Goal: Check status: Check status

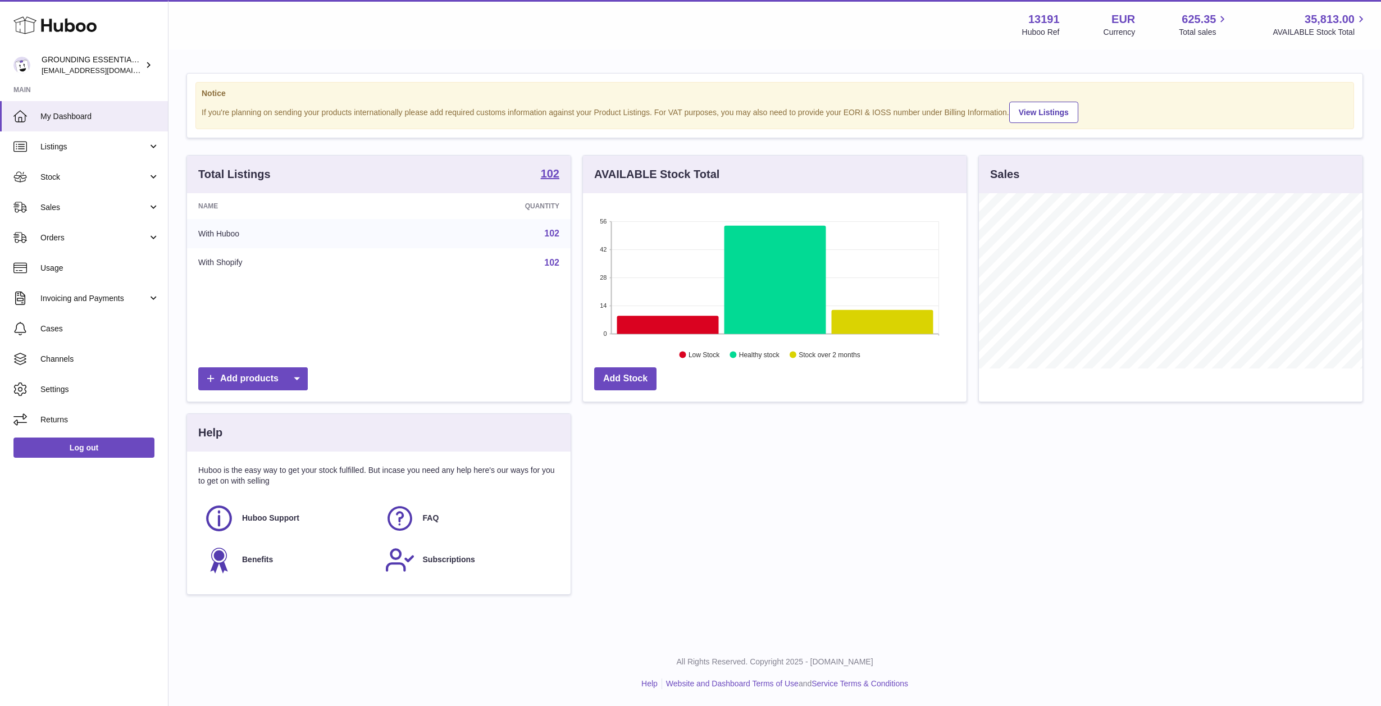
scroll to position [175, 384]
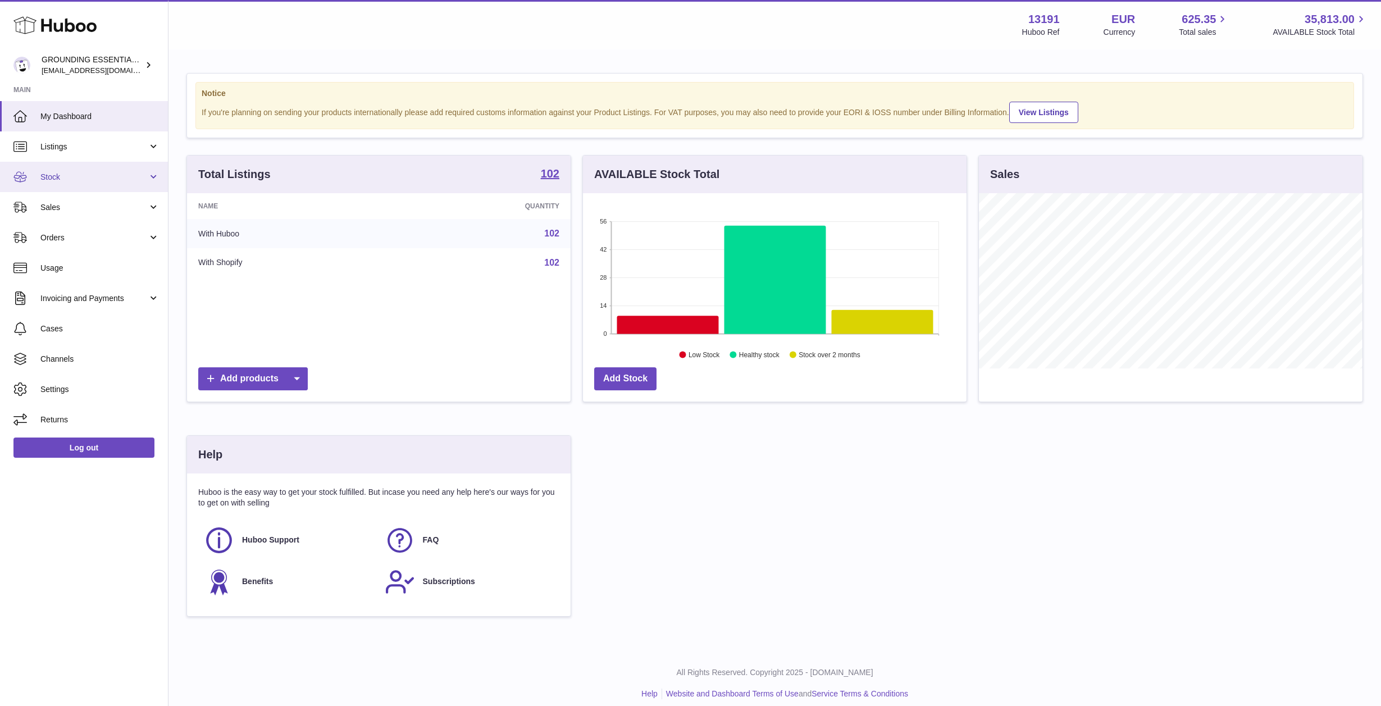
click at [106, 185] on link "Stock" at bounding box center [84, 177] width 168 height 30
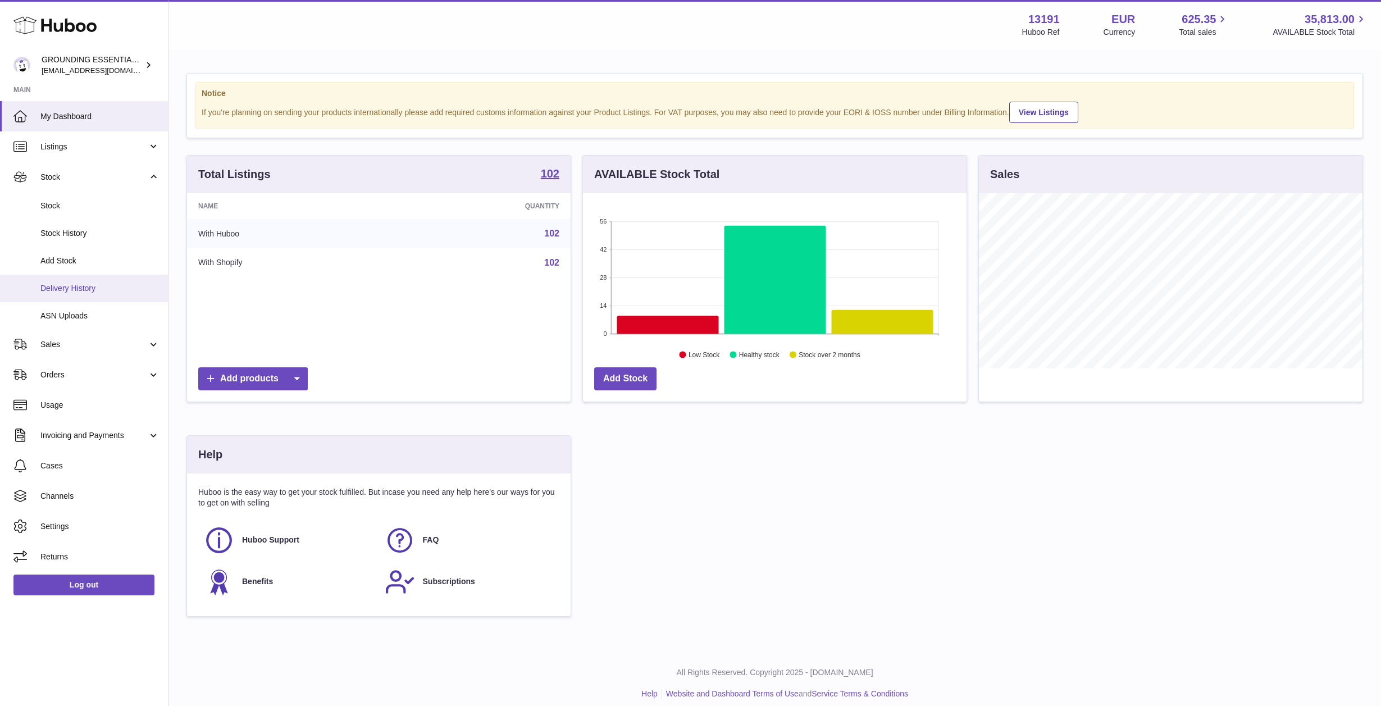
click at [83, 293] on span "Delivery History" at bounding box center [99, 288] width 119 height 11
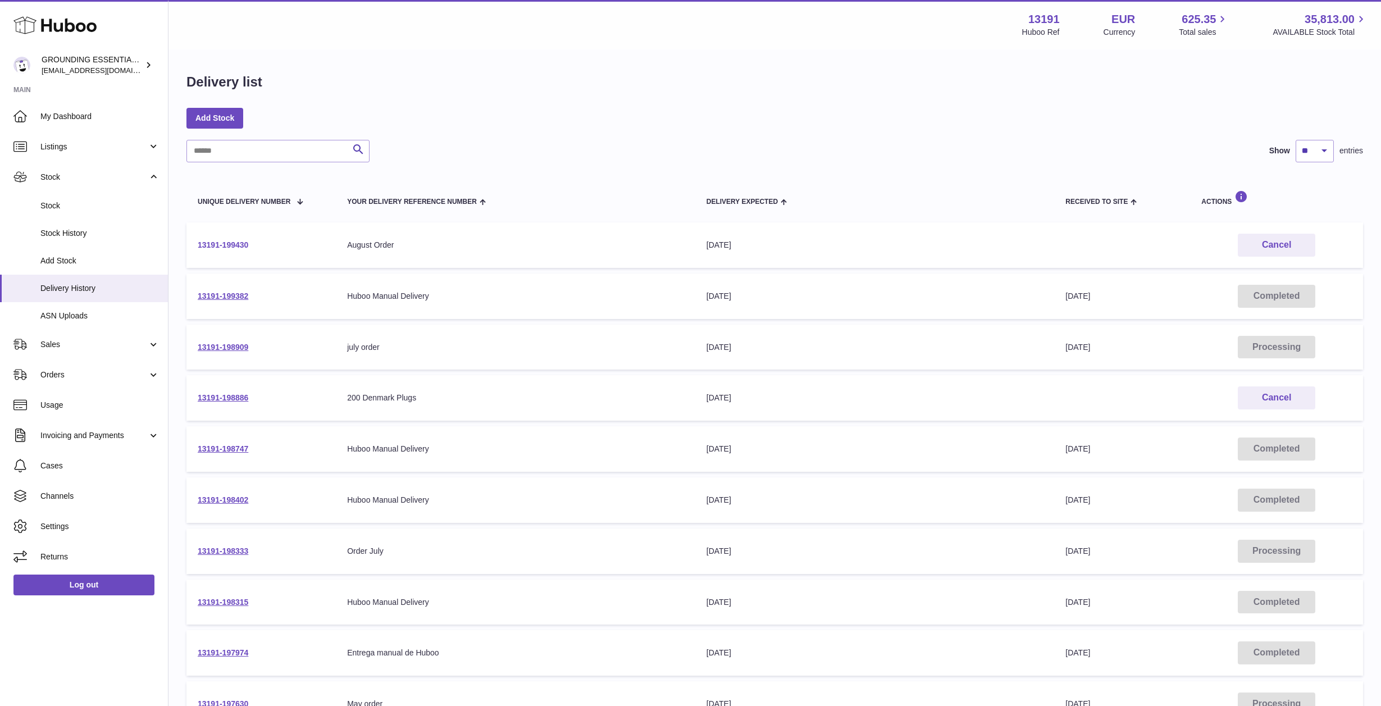
click at [210, 247] on link "13191-199430" at bounding box center [223, 244] width 51 height 9
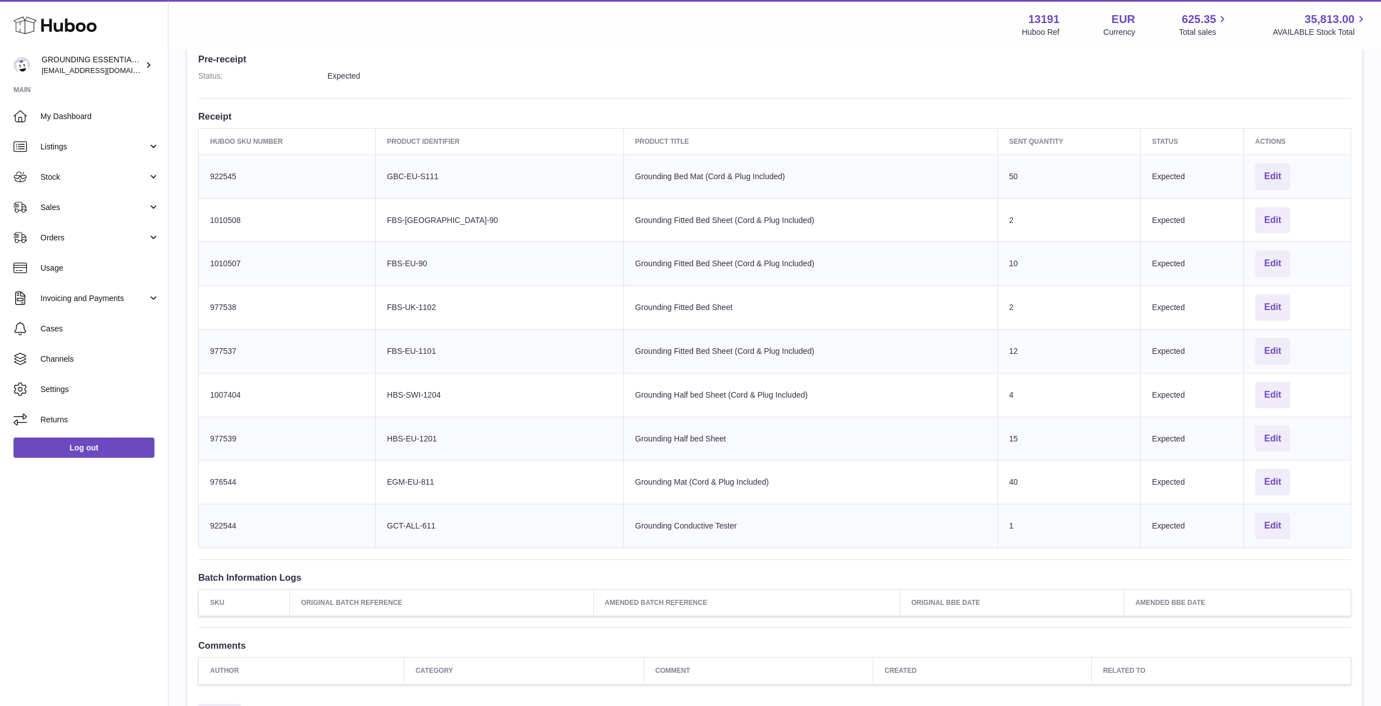
scroll to position [306, 0]
click at [90, 203] on span "Sales" at bounding box center [93, 207] width 107 height 11
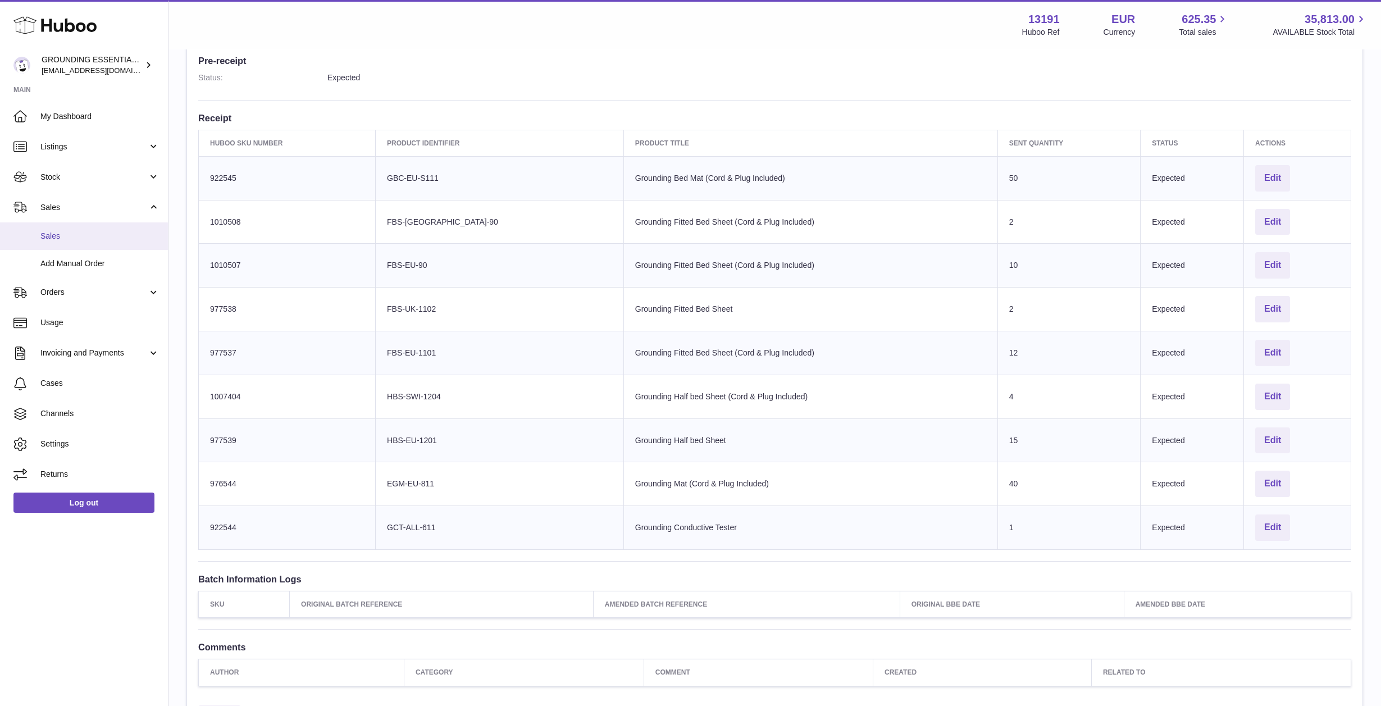
click at [93, 234] on span "Sales" at bounding box center [99, 236] width 119 height 11
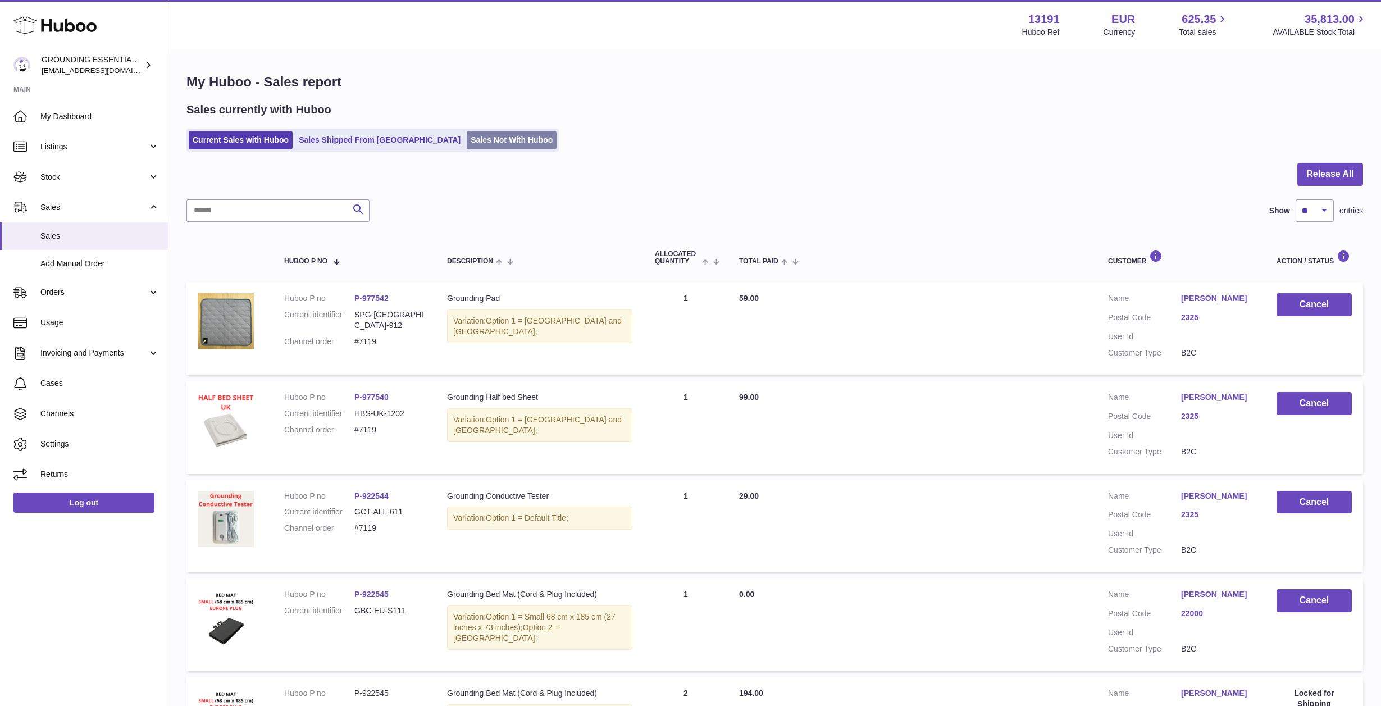
click at [467, 144] on link "Sales Not With Huboo" at bounding box center [512, 140] width 90 height 19
